Goal: Check status: Check status

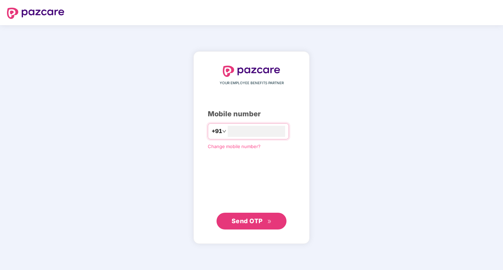
type input "**********"
click at [235, 219] on span "Send OTP" at bounding box center [247, 220] width 31 height 7
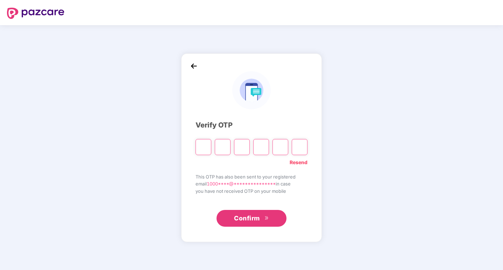
type input "*"
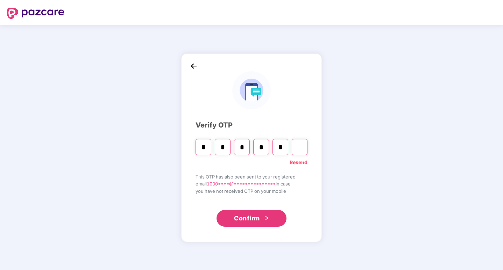
type input "*"
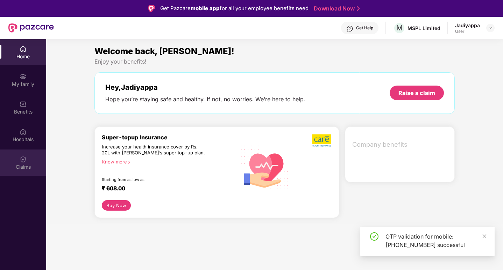
click at [22, 161] on img at bounding box center [23, 159] width 7 height 7
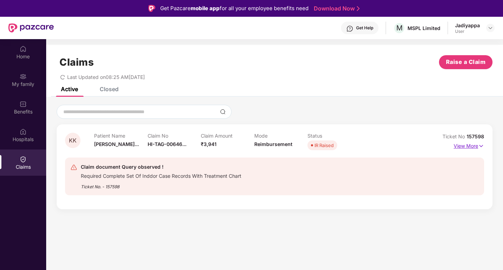
click at [463, 148] on p "View More" at bounding box center [469, 145] width 30 height 9
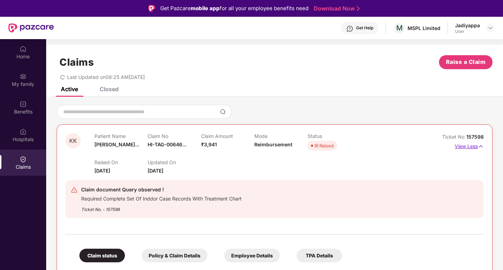
click at [471, 146] on p "View Less" at bounding box center [469, 145] width 29 height 9
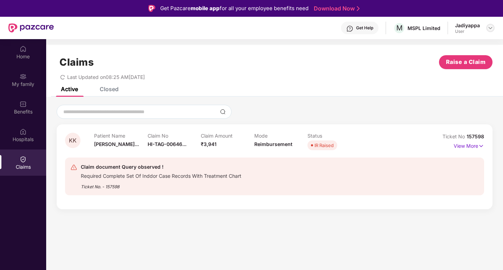
click at [488, 27] on img at bounding box center [491, 28] width 6 height 6
click at [357, 74] on div "Last Updated on 08:25 AM, 12 Aug 2025" at bounding box center [275, 74] width 436 height 11
click at [490, 28] on img at bounding box center [491, 28] width 6 height 6
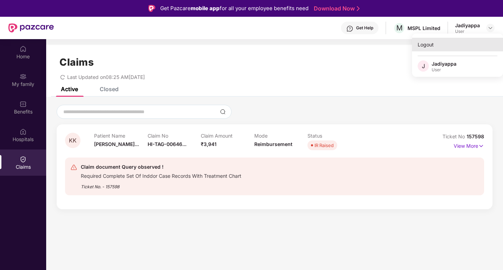
click at [429, 45] on div "Logout" at bounding box center [457, 45] width 91 height 14
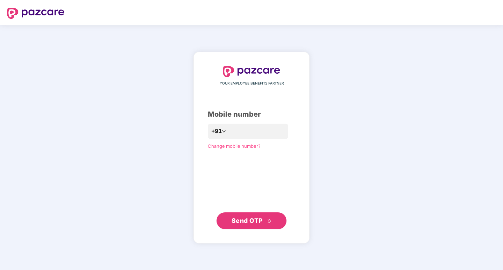
click at [397, 81] on div "YOUR EMPLOYEE BENEFITS PARTNER Mobile number +91 Change mobile number? Send OTP" at bounding box center [251, 147] width 503 height 245
type input "**********"
click at [244, 225] on span "Send OTP" at bounding box center [252, 221] width 40 height 10
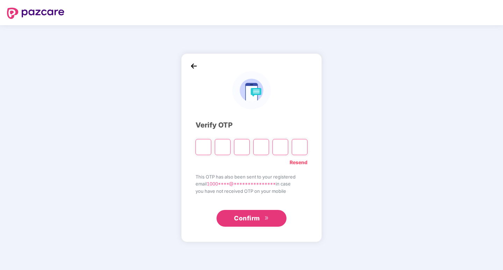
type input "*"
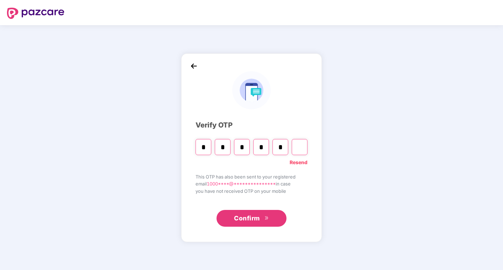
type input "*"
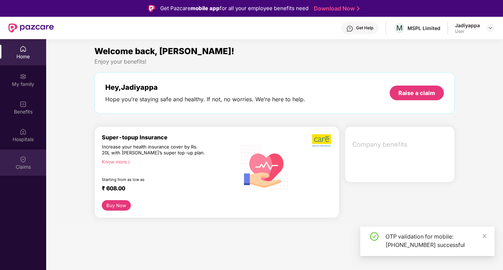
click at [17, 161] on div "Claims" at bounding box center [23, 163] width 46 height 26
